Goal: Communication & Community: Answer question/provide support

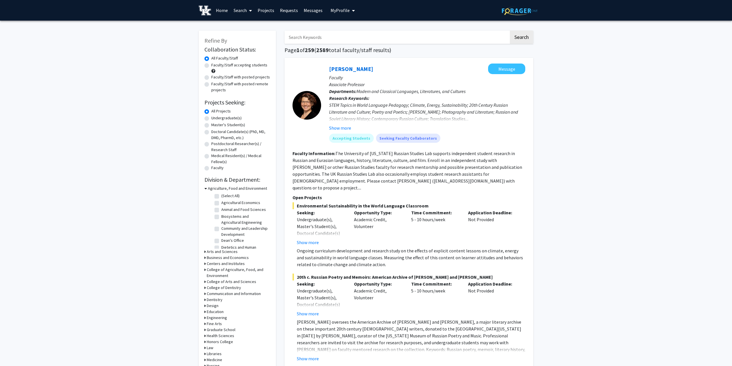
click at [315, 13] on link "Messages" at bounding box center [313, 10] width 25 height 20
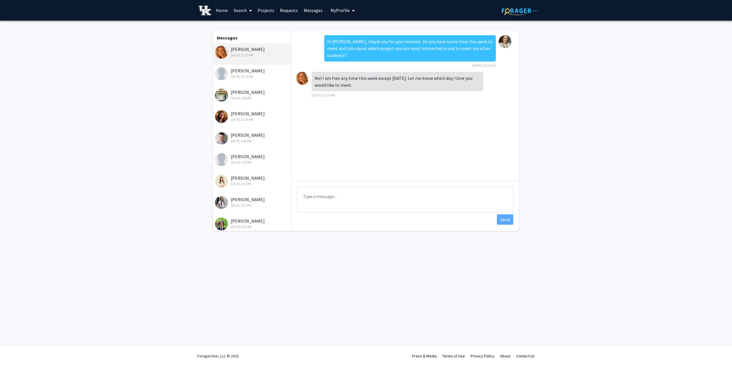
click at [248, 79] on div "[DATE] 10:22 AM" at bounding box center [252, 76] width 75 height 5
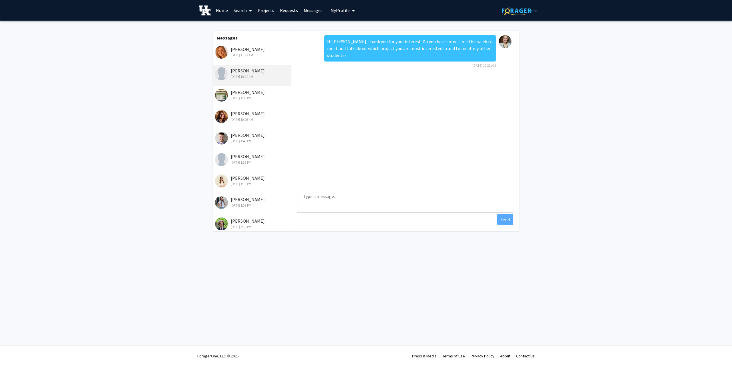
click at [240, 49] on div "[PERSON_NAME] [DATE] 11:22 AM" at bounding box center [252, 52] width 75 height 12
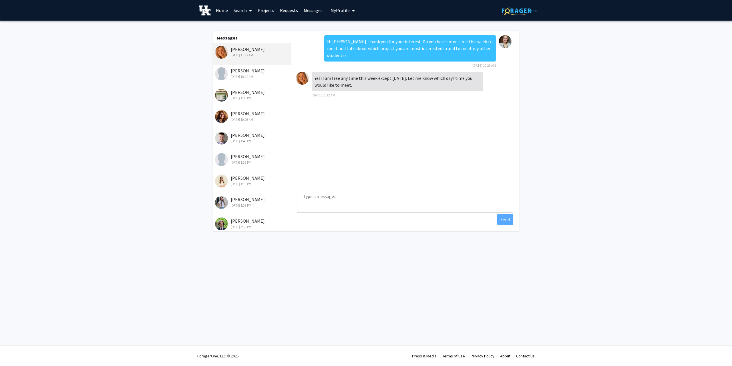
click at [383, 193] on textarea "Type a message" at bounding box center [405, 200] width 216 height 26
click at [326, 203] on textarea "Type a message" at bounding box center [405, 200] width 216 height 26
click at [336, 197] on textarea "Would [DATE] or [DATE] at 12 work for you?" at bounding box center [405, 200] width 216 height 26
click at [445, 197] on textarea "Would [DATE] or [DATE] at 12 work for you?" at bounding box center [405, 200] width 216 height 26
type textarea "Would [DATE] or [DATE] at 12 work for you?"
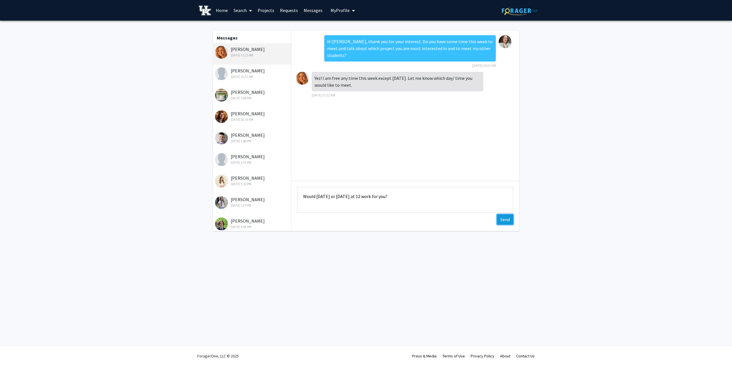
click at [504, 220] on button "Send" at bounding box center [505, 219] width 16 height 10
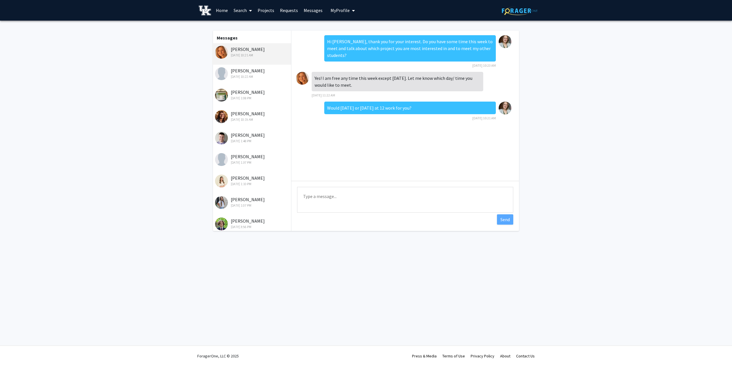
click at [290, 10] on link "Requests" at bounding box center [289, 10] width 24 height 20
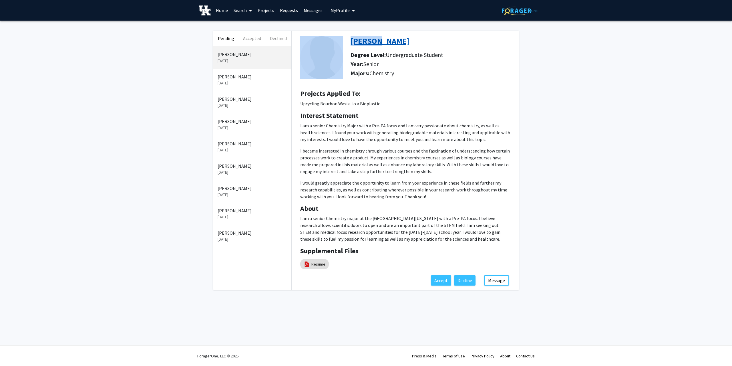
drag, startPoint x: 349, startPoint y: 42, endPoint x: 381, endPoint y: 43, distance: 32.6
click at [381, 43] on div "[PERSON_NAME] Degree Level: Undergraduate Student Year: Senior Majors: Chemistry" at bounding box center [405, 58] width 219 height 54
copy div "McKenzi"
click at [405, 114] on h4 "Interest Statement" at bounding box center [405, 116] width 210 height 8
drag, startPoint x: 349, startPoint y: 39, endPoint x: 381, endPoint y: 49, distance: 33.8
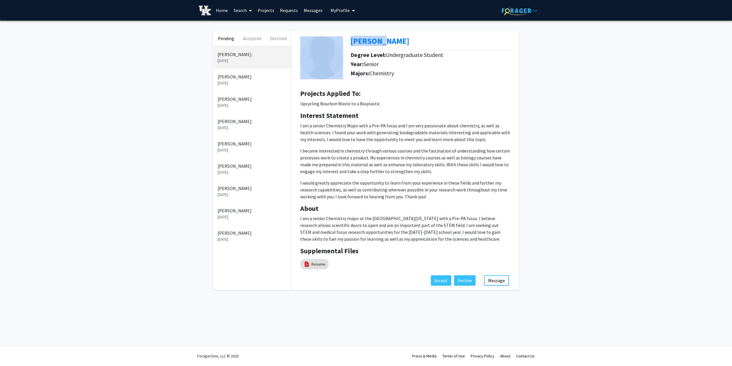
click at [384, 42] on div "[PERSON_NAME] Degree Level: Undergraduate Student Year: Senior Majors: Chemistry" at bounding box center [405, 58] width 219 height 54
copy div "[PERSON_NAME]"
click at [412, 192] on p "I would greatly appreciate the opportunity to learn from your experience in the…" at bounding box center [405, 189] width 210 height 21
click at [500, 283] on button "Message" at bounding box center [496, 280] width 25 height 10
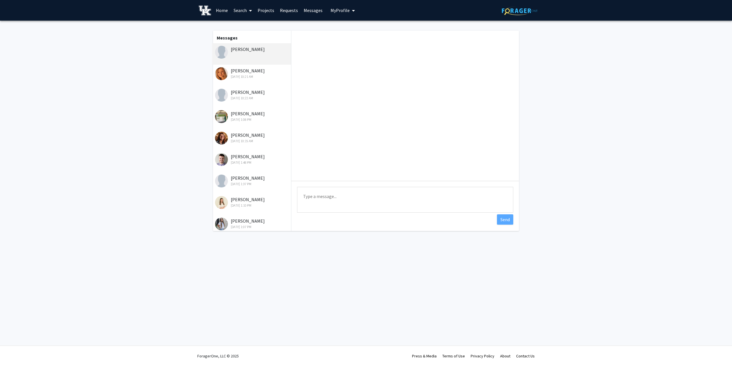
click at [342, 194] on textarea "Type a message" at bounding box center [405, 200] width 216 height 26
type textarea "Hi [PERSON_NAME], do you have sometime this week to meet and chat about the PHA…"
click at [503, 219] on button "Send" at bounding box center [505, 219] width 16 height 10
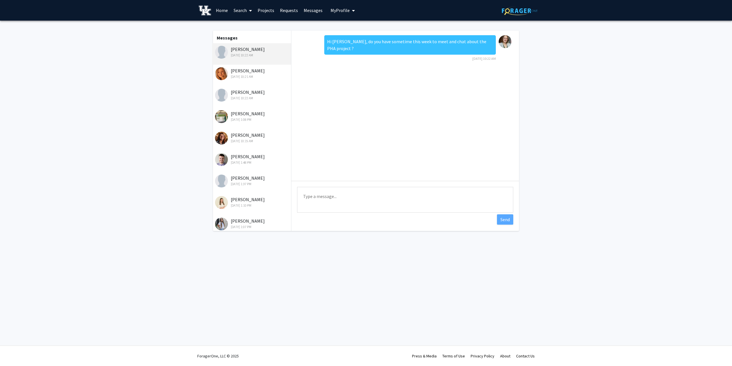
click at [621, 133] on fg-messaging "Messages [PERSON_NAME] [DATE] 10:22 AM [PERSON_NAME] [DATE] 10:21 AM [PERSON_NA…" at bounding box center [366, 132] width 732 height 223
click at [218, 7] on link "Home" at bounding box center [222, 10] width 18 height 20
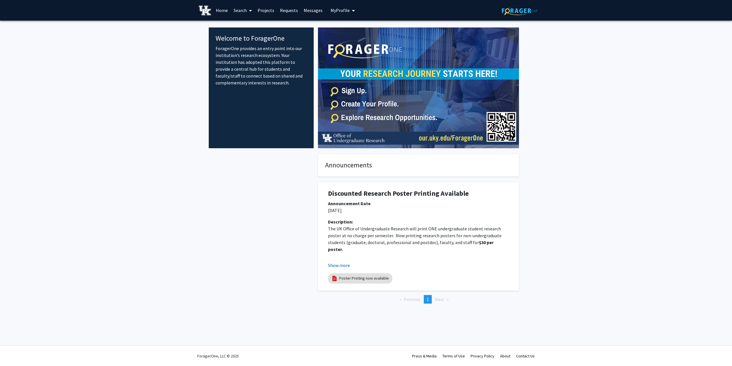
click at [340, 265] on button "Show more" at bounding box center [339, 265] width 22 height 7
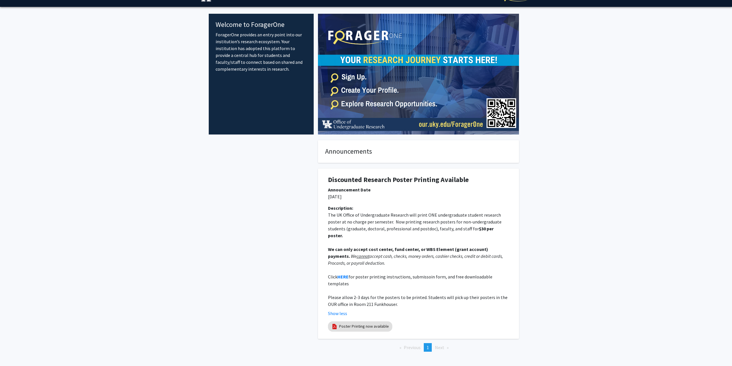
scroll to position [21, 0]
